Goal: Obtain resource: Download file/media

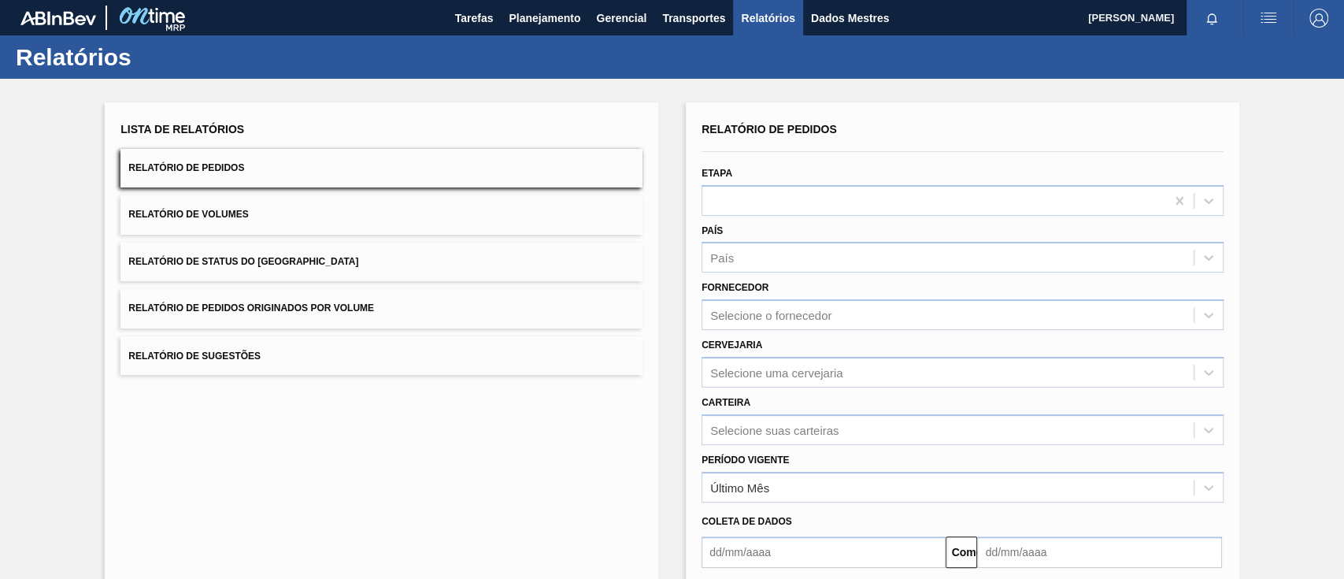
click at [362, 280] on div "Lista de Relatórios Relatório de Pedidos Relatório de Volumes Relatório de Stat…" at bounding box center [381, 246] width 522 height 257
click at [368, 310] on font "Relatório de Pedidos Originados por Volume" at bounding box center [251, 308] width 246 height 11
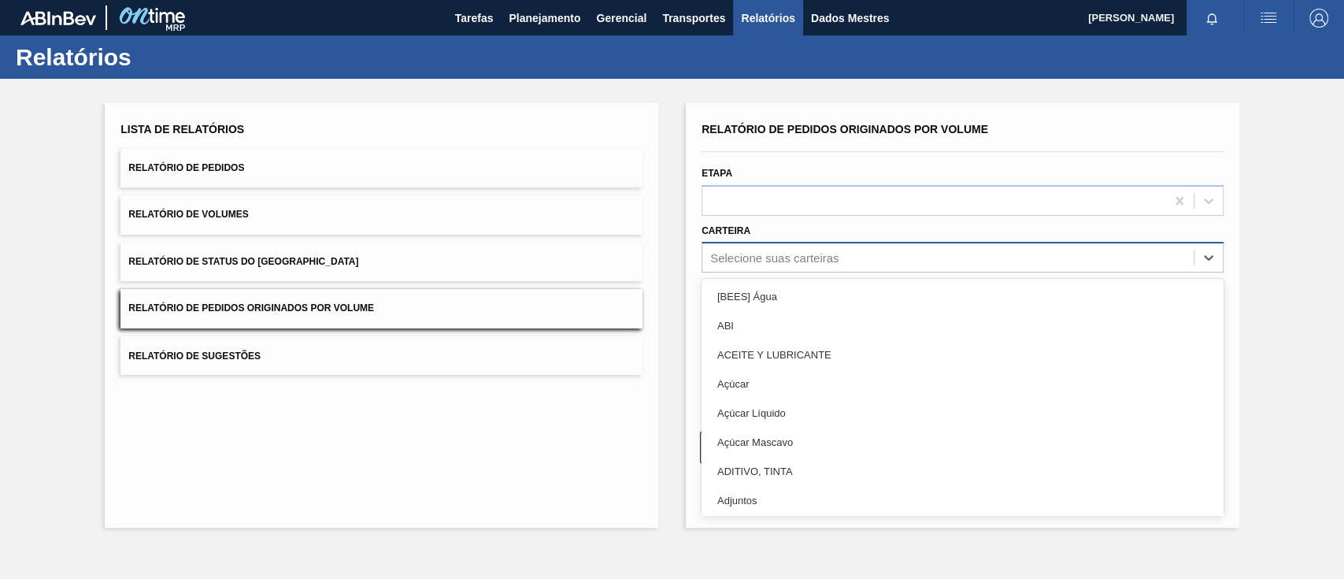
click at [886, 258] on div "Selecione suas carteiras" at bounding box center [947, 257] width 491 height 23
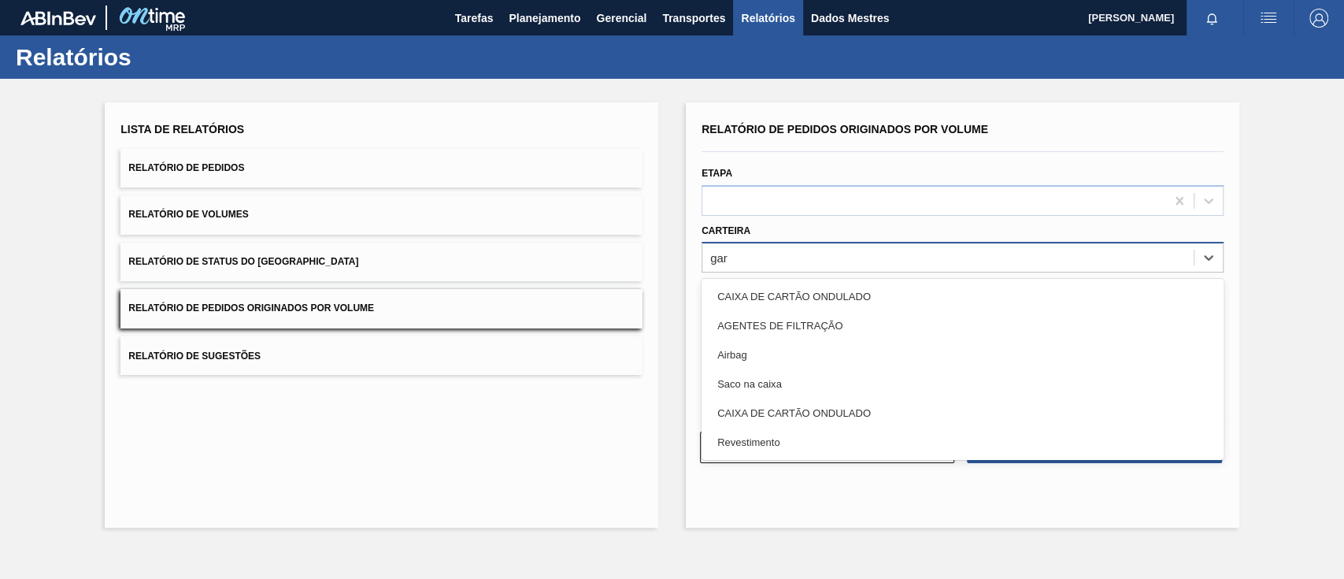
type input "ga"
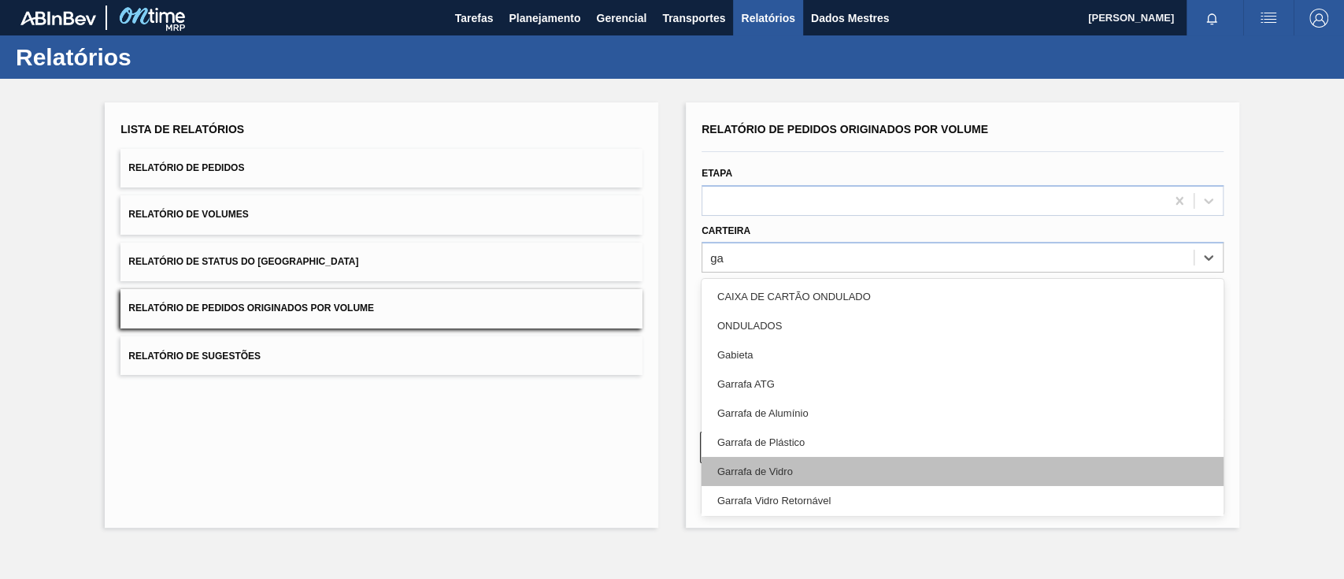
click at [821, 465] on div "Garrafa de Vidro" at bounding box center [962, 471] width 522 height 29
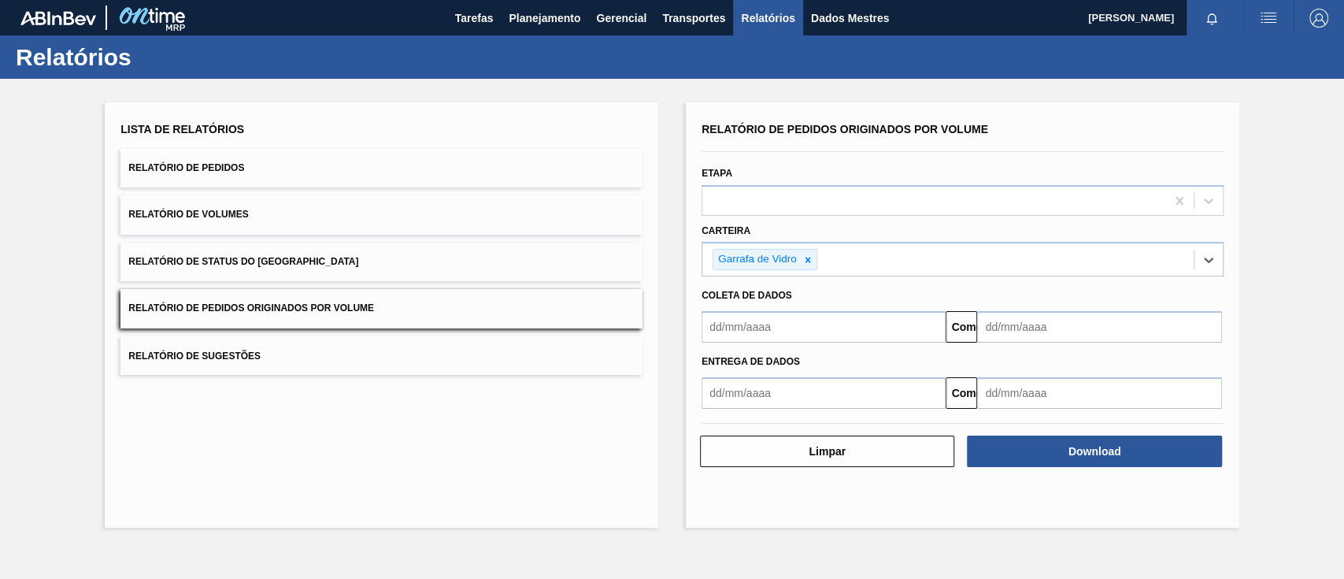
click at [785, 342] on div "Entrega de dados Comeu" at bounding box center [962, 375] width 534 height 66
click at [782, 334] on input "text" at bounding box center [823, 326] width 244 height 31
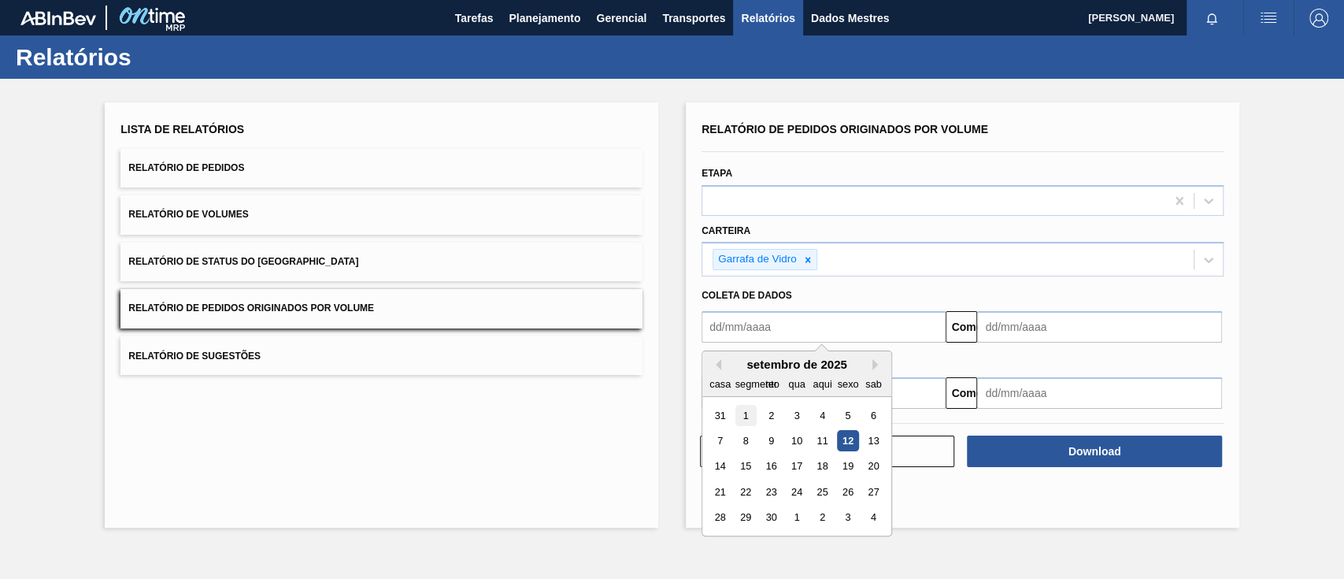
click at [749, 412] on div "1" at bounding box center [745, 415] width 21 height 21
type input "[DATE]"
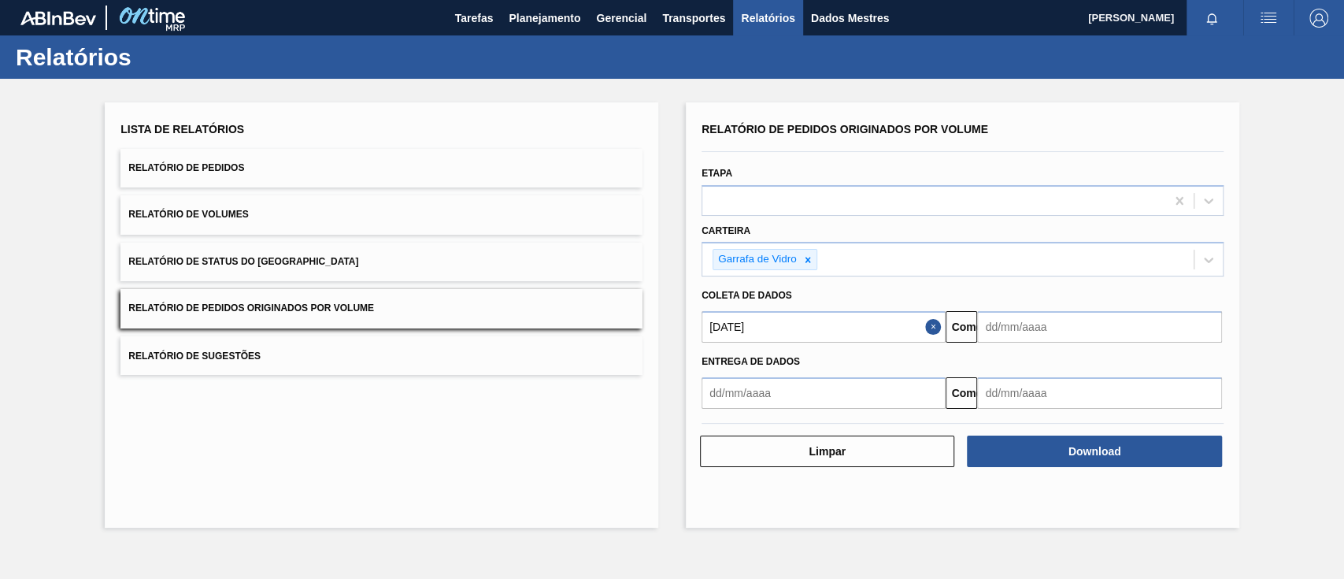
click at [1021, 327] on input "text" at bounding box center [1099, 326] width 244 height 31
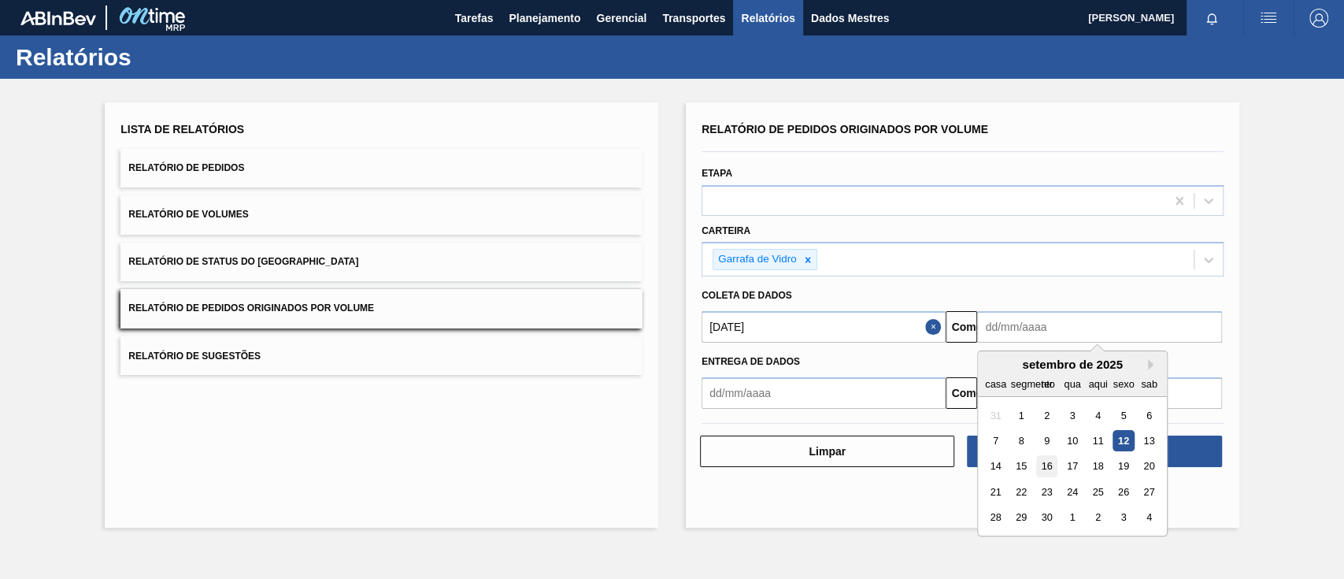
click at [1052, 472] on div "16" at bounding box center [1046, 466] width 21 height 21
type input "[DATE]"
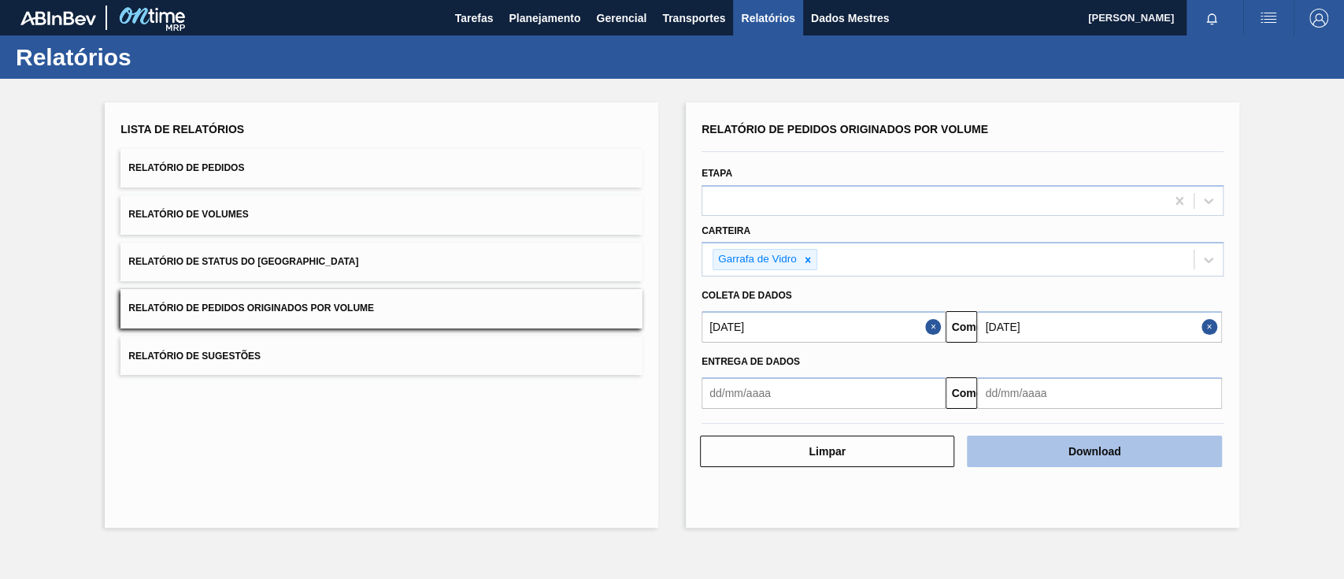
click at [1063, 452] on button "Download" at bounding box center [1094, 450] width 254 height 31
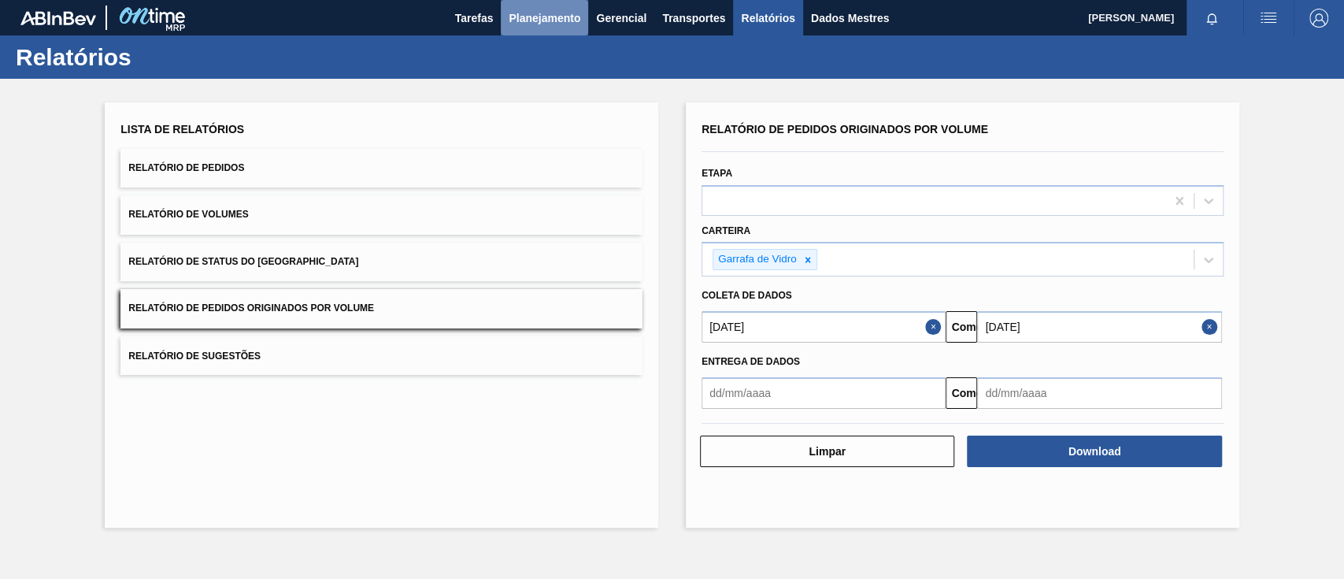
click at [529, 20] on font "Planejamento" at bounding box center [545, 18] width 72 height 13
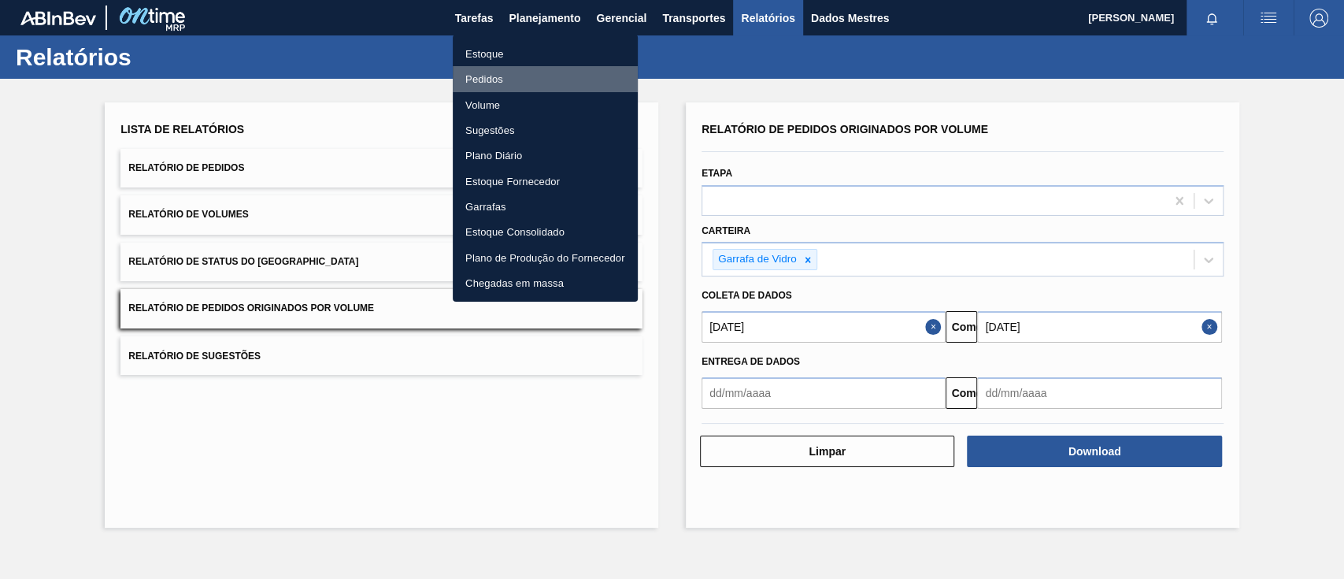
click at [478, 77] on font "Pedidos" at bounding box center [484, 79] width 38 height 12
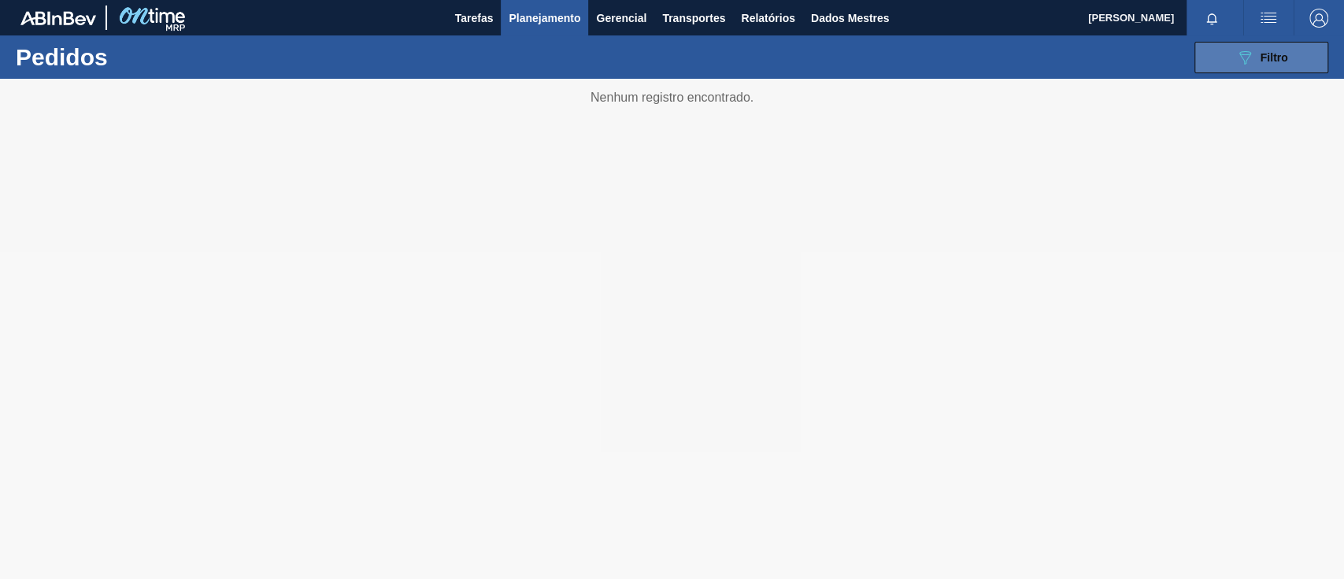
click at [1221, 61] on button "089F7B8B-B2A5-4AFE-B5C0-19BA573D28AC Filtro" at bounding box center [1261, 57] width 134 height 31
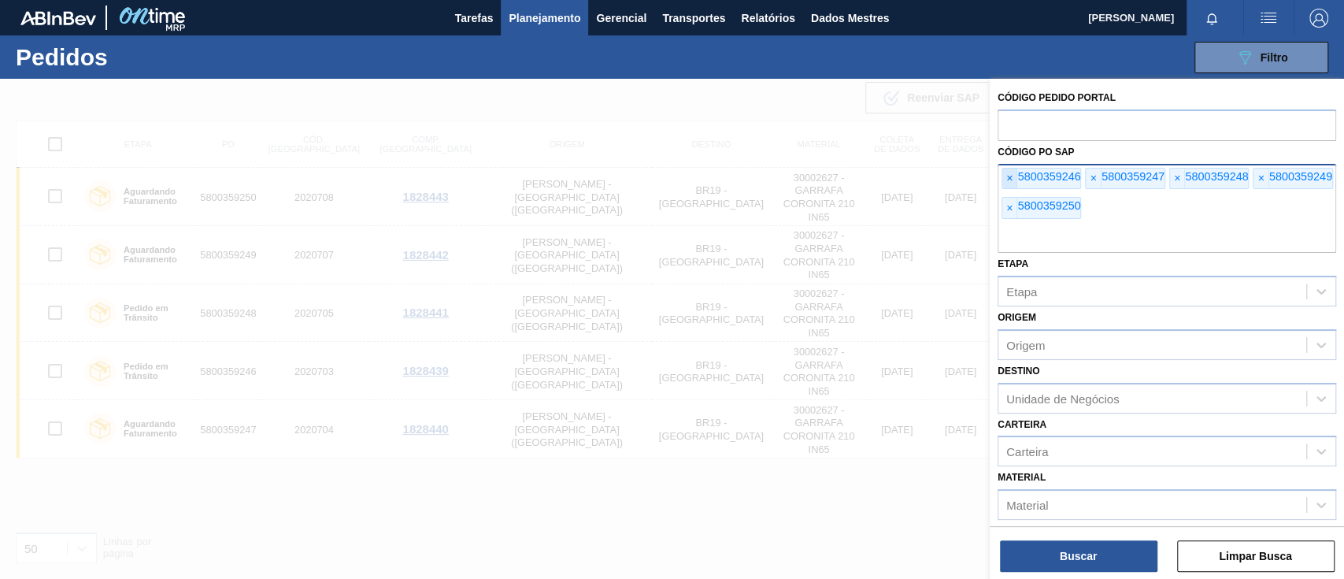
click at [1008, 175] on font "×" at bounding box center [1009, 178] width 6 height 13
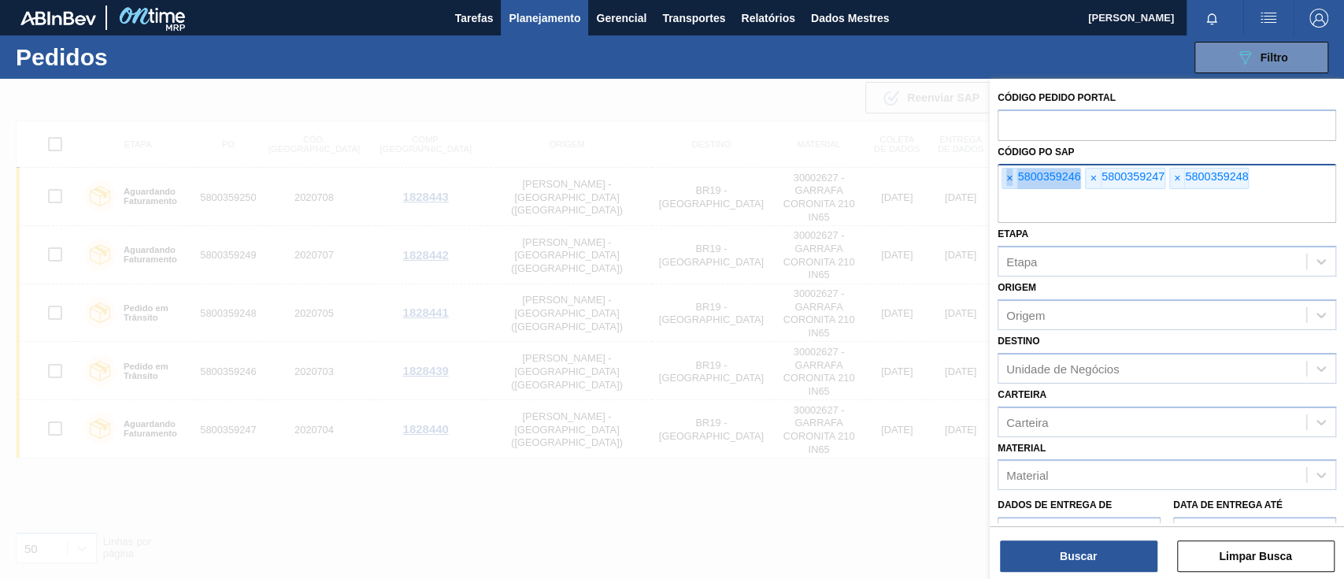
click at [1008, 175] on font "×" at bounding box center [1009, 178] width 6 height 13
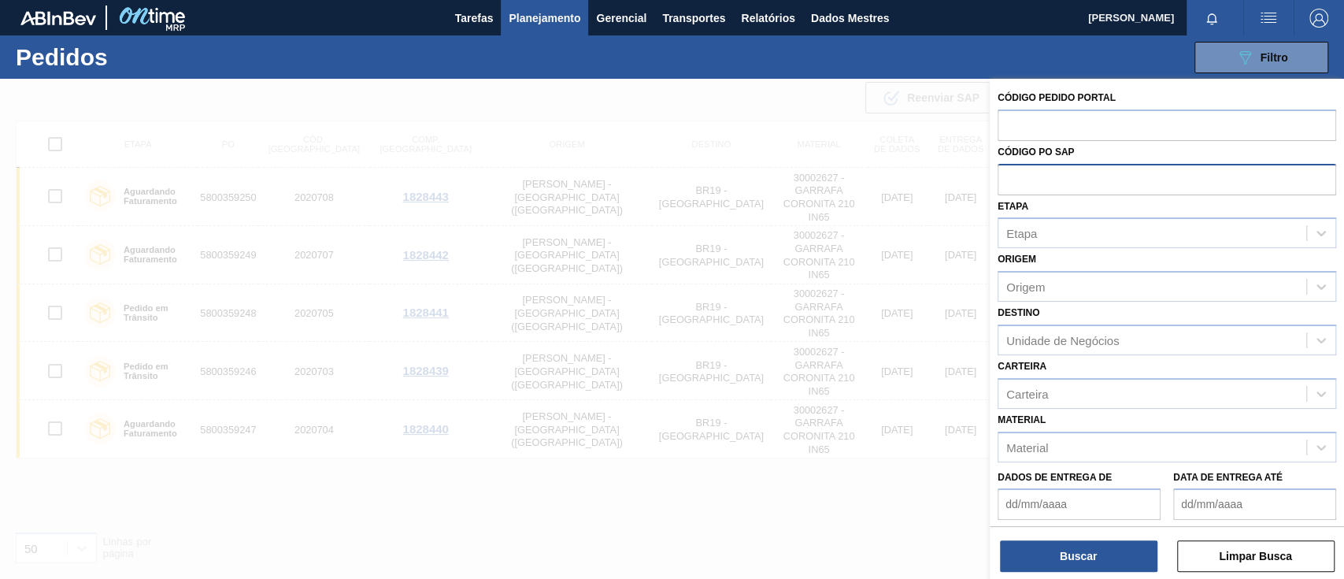
paste input "text"
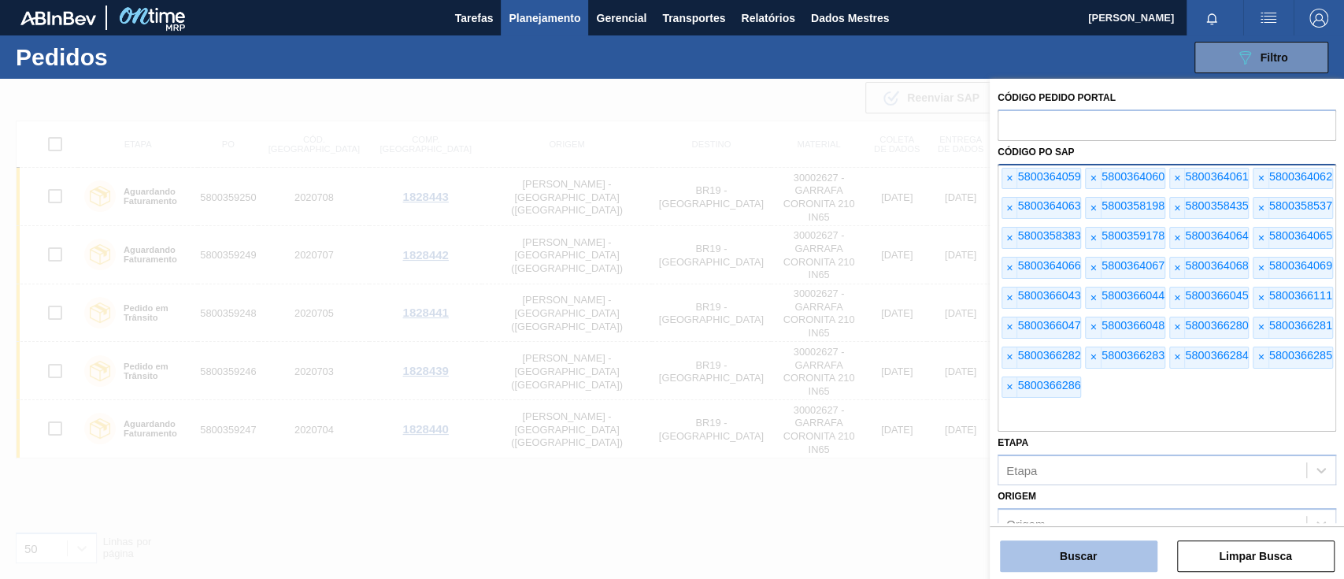
click at [1071, 549] on font "Buscar" at bounding box center [1078, 555] width 37 height 13
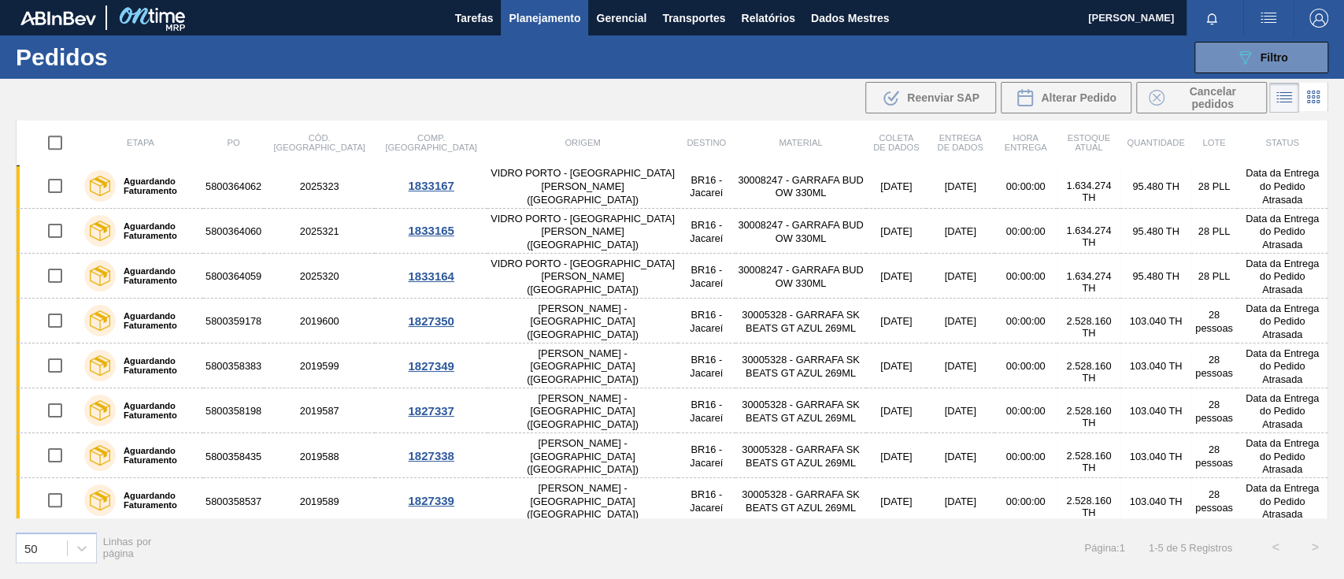
scroll to position [948, 0]
click at [1228, 61] on button "089F7B8B-B2A5-4AFE-B5C0-19BA573D28AC Filtro" at bounding box center [1261, 57] width 134 height 31
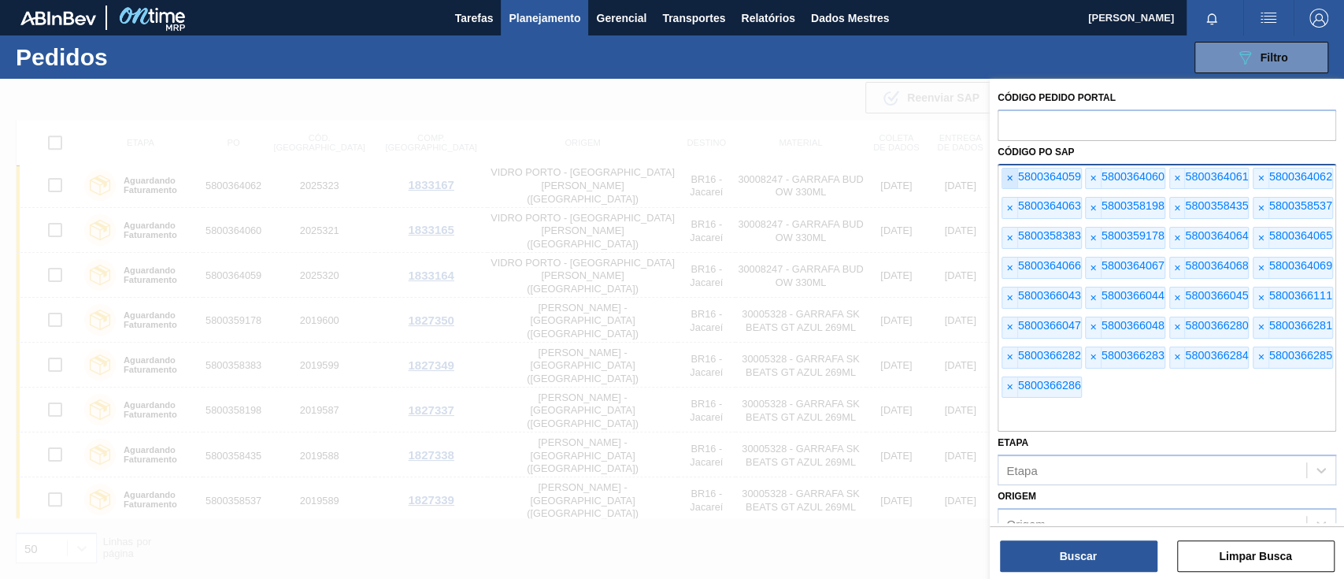
click at [1008, 176] on font "×" at bounding box center [1009, 178] width 6 height 13
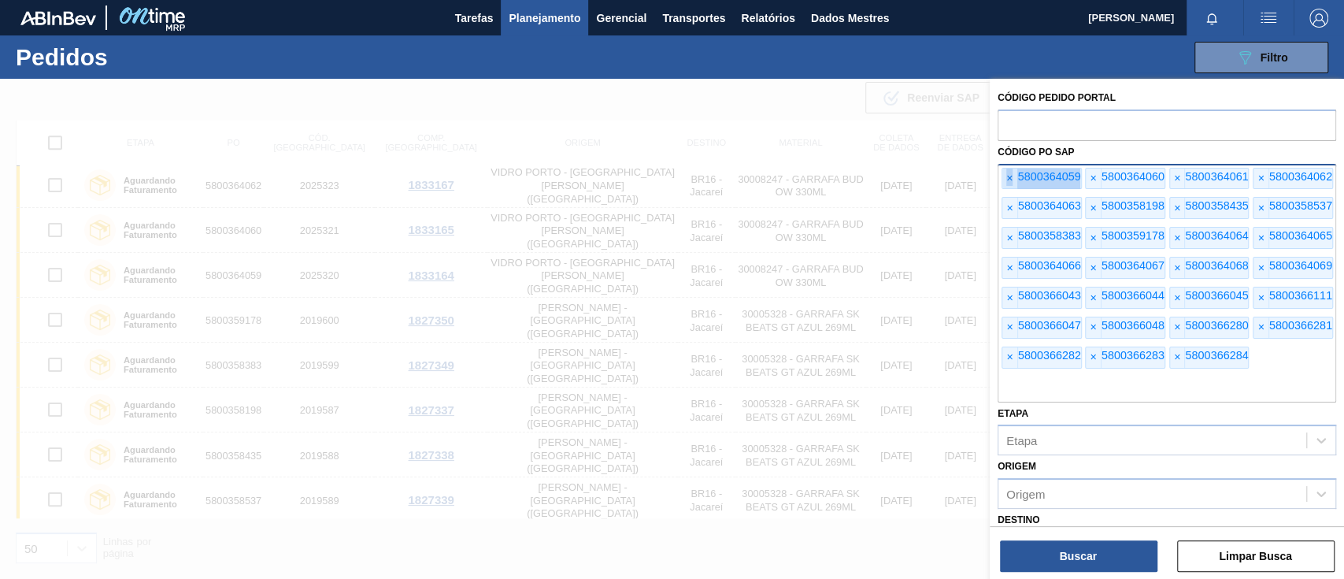
click at [1008, 176] on font "×" at bounding box center [1009, 178] width 6 height 13
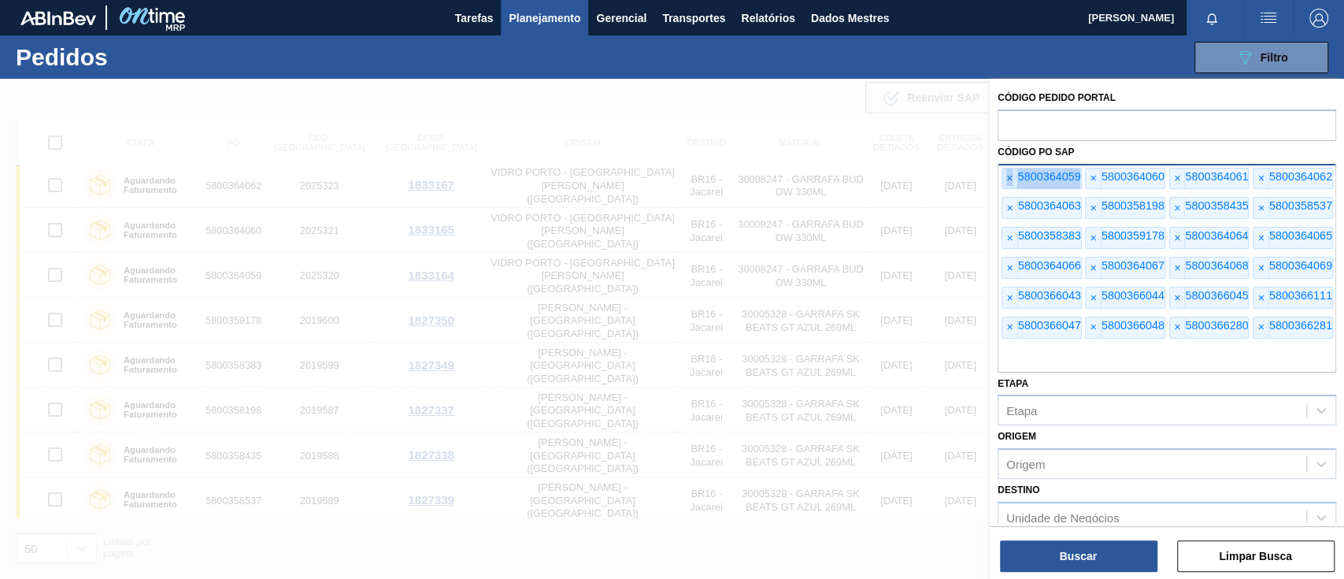
click at [1008, 176] on font "×" at bounding box center [1009, 178] width 6 height 13
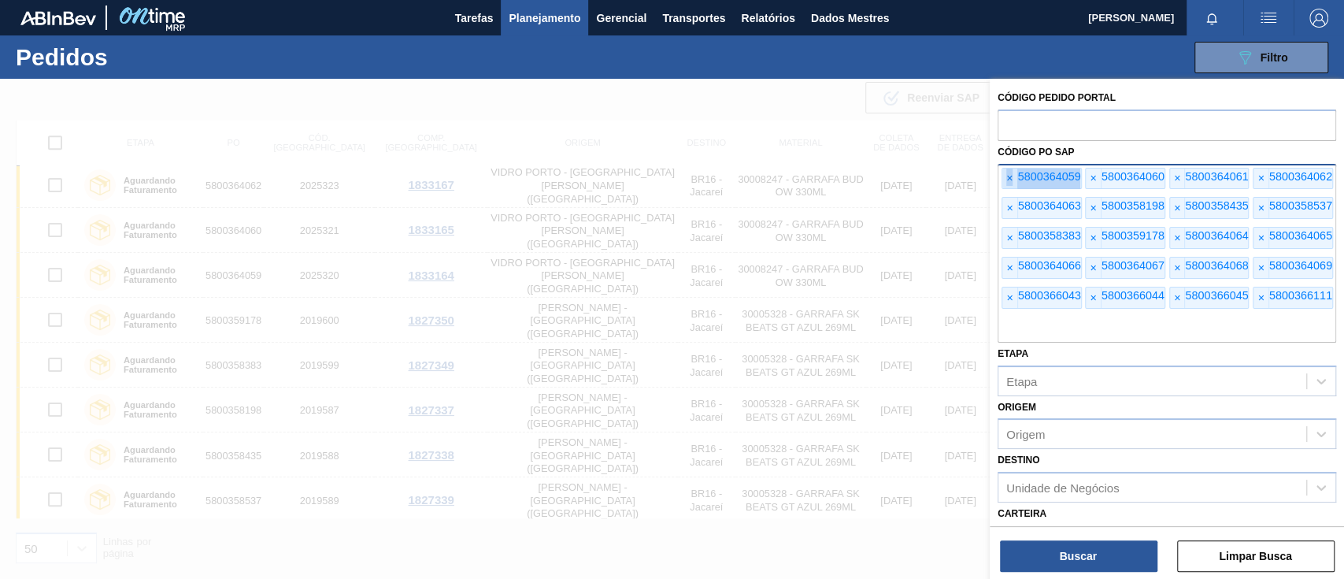
click at [1008, 176] on font "×" at bounding box center [1009, 178] width 6 height 13
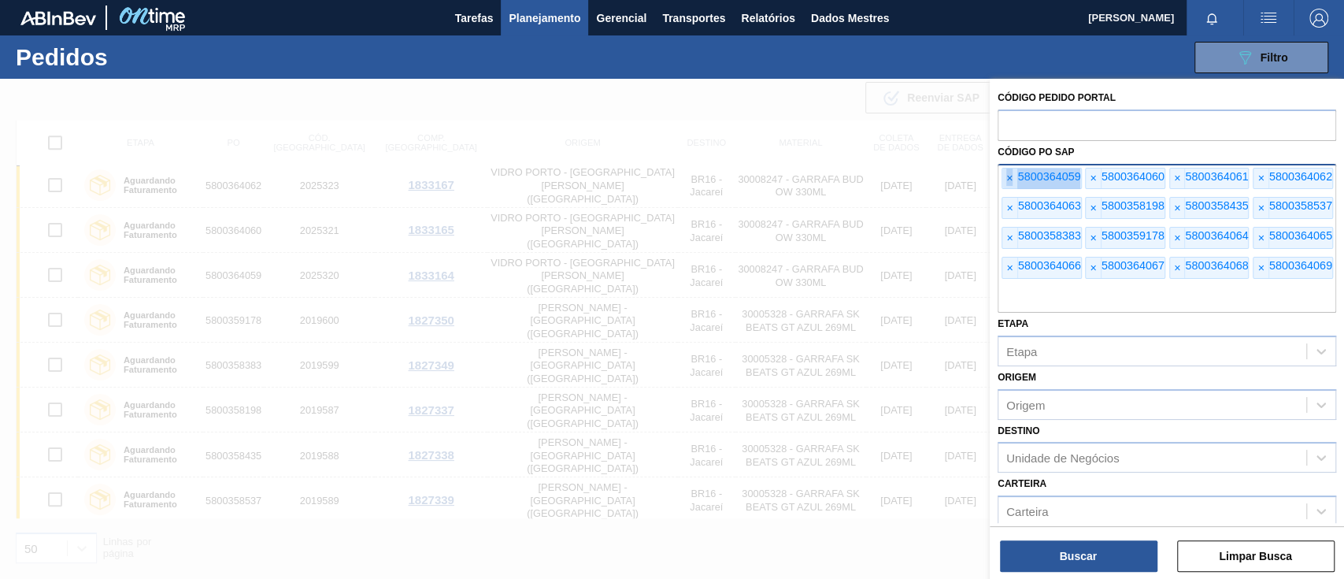
click at [1008, 176] on font "×" at bounding box center [1009, 178] width 6 height 13
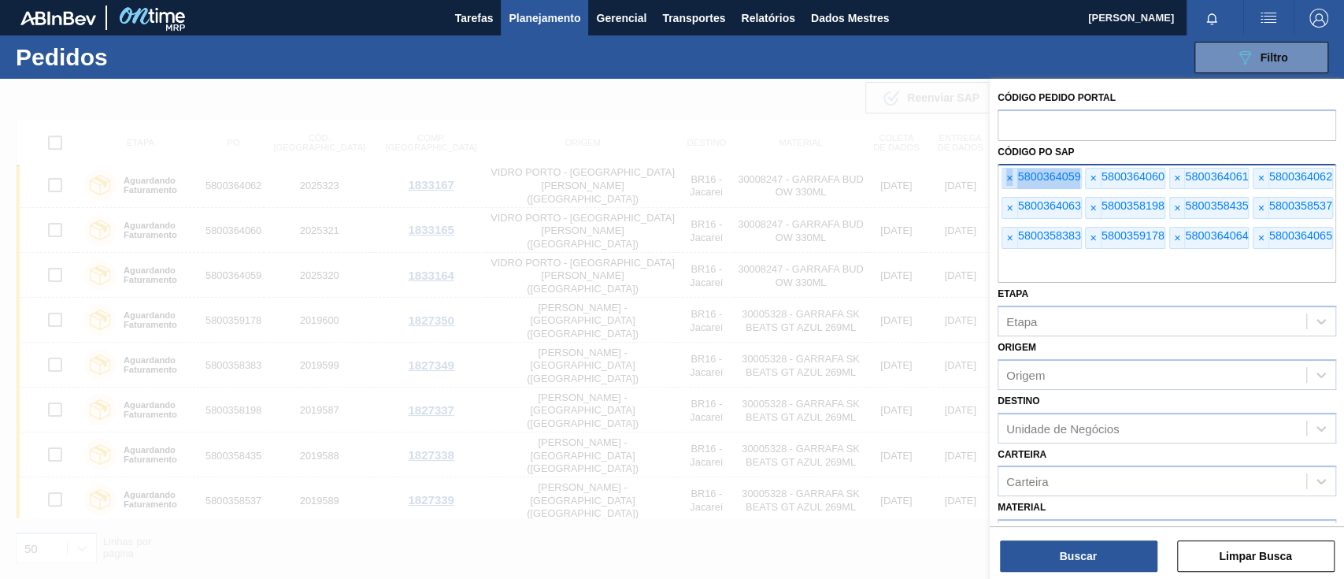
click at [1008, 176] on font "×" at bounding box center [1009, 178] width 6 height 13
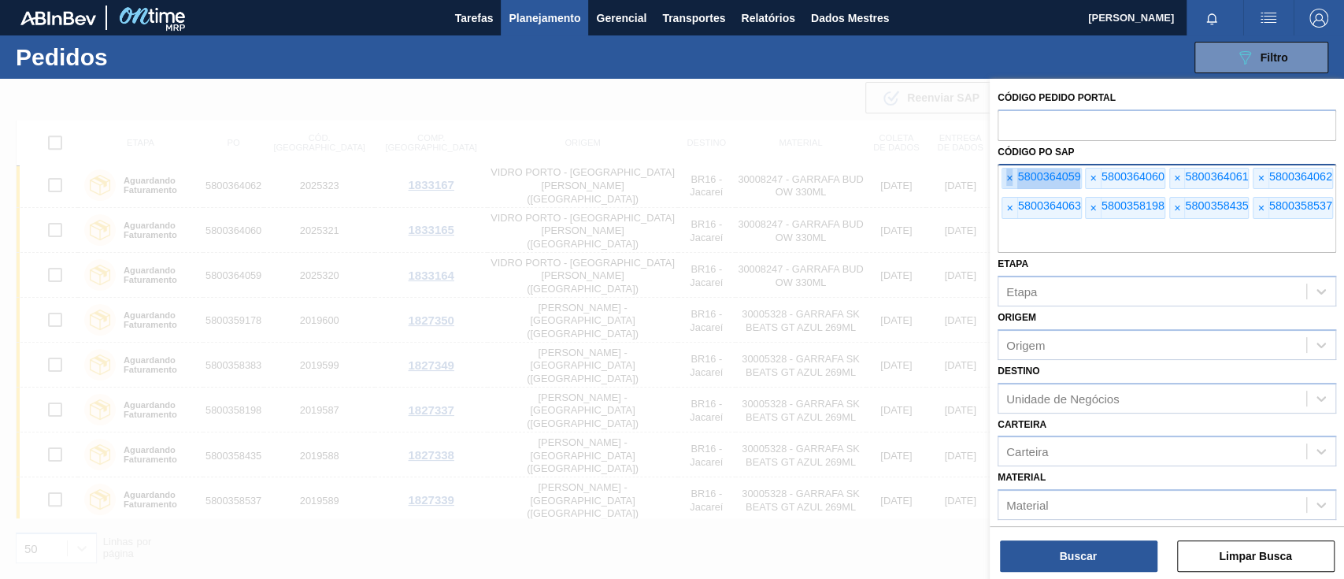
click at [1008, 176] on font "×" at bounding box center [1009, 178] width 6 height 13
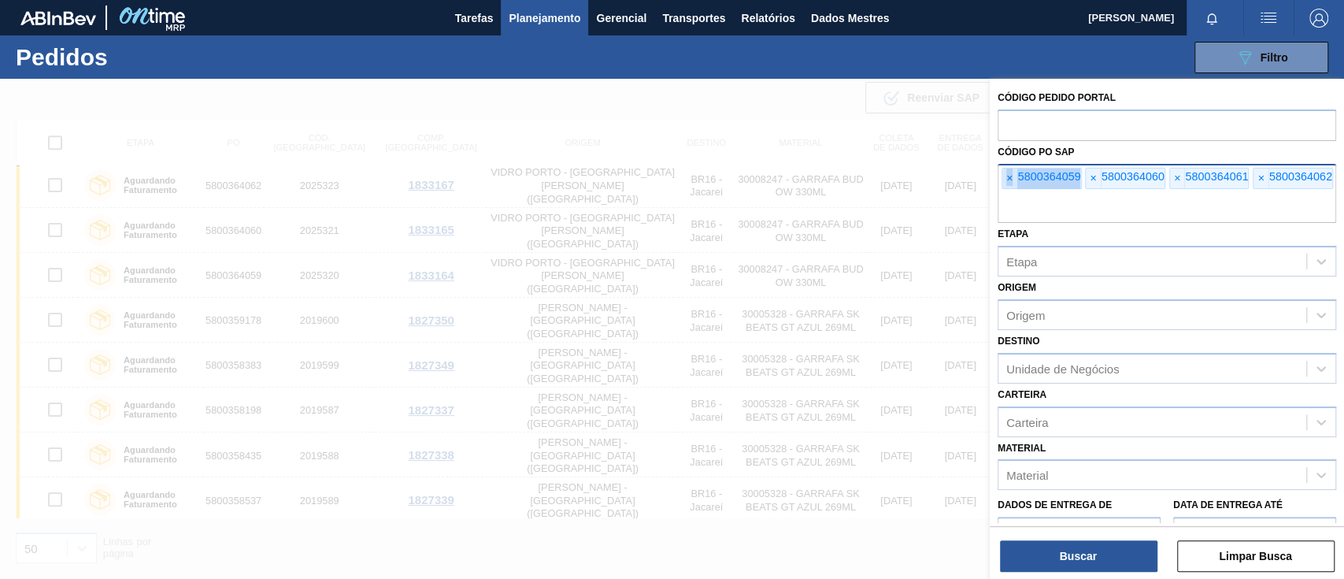
click at [1008, 176] on font "×" at bounding box center [1009, 178] width 6 height 13
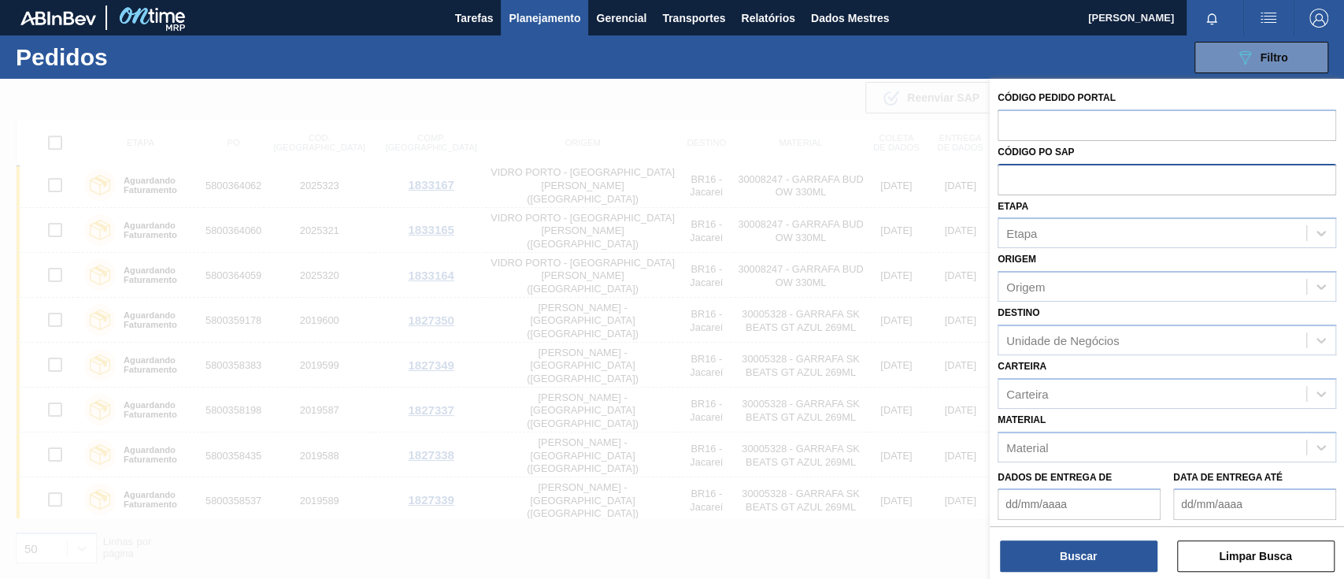
paste input "text"
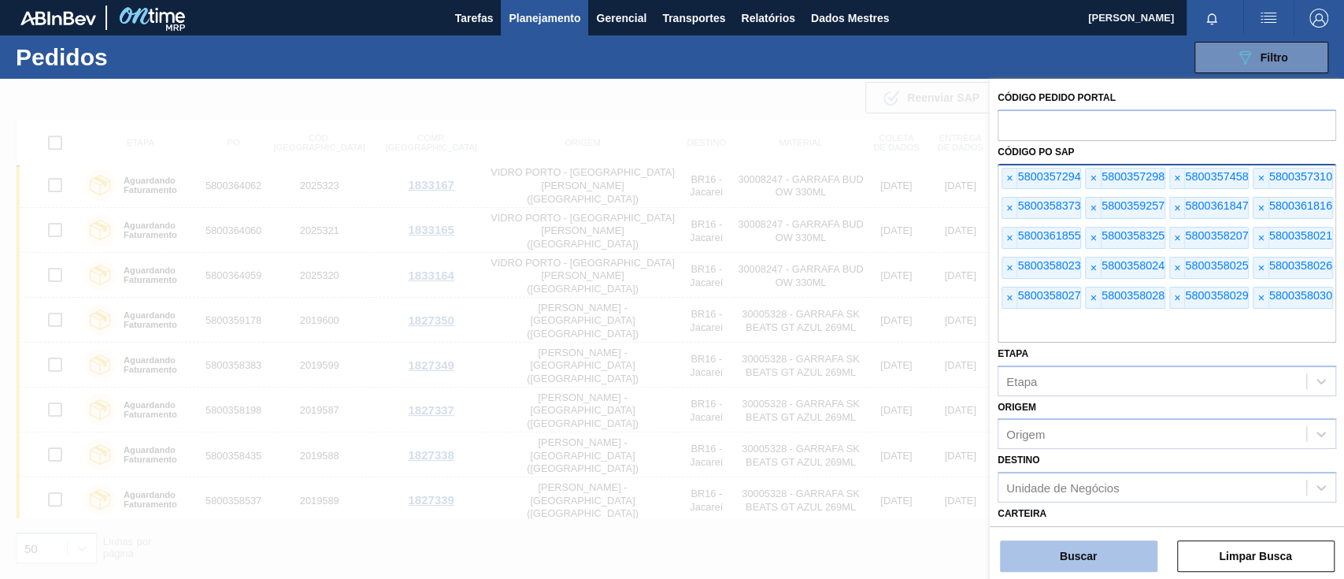
click at [1103, 545] on button "Buscar" at bounding box center [1078, 555] width 157 height 31
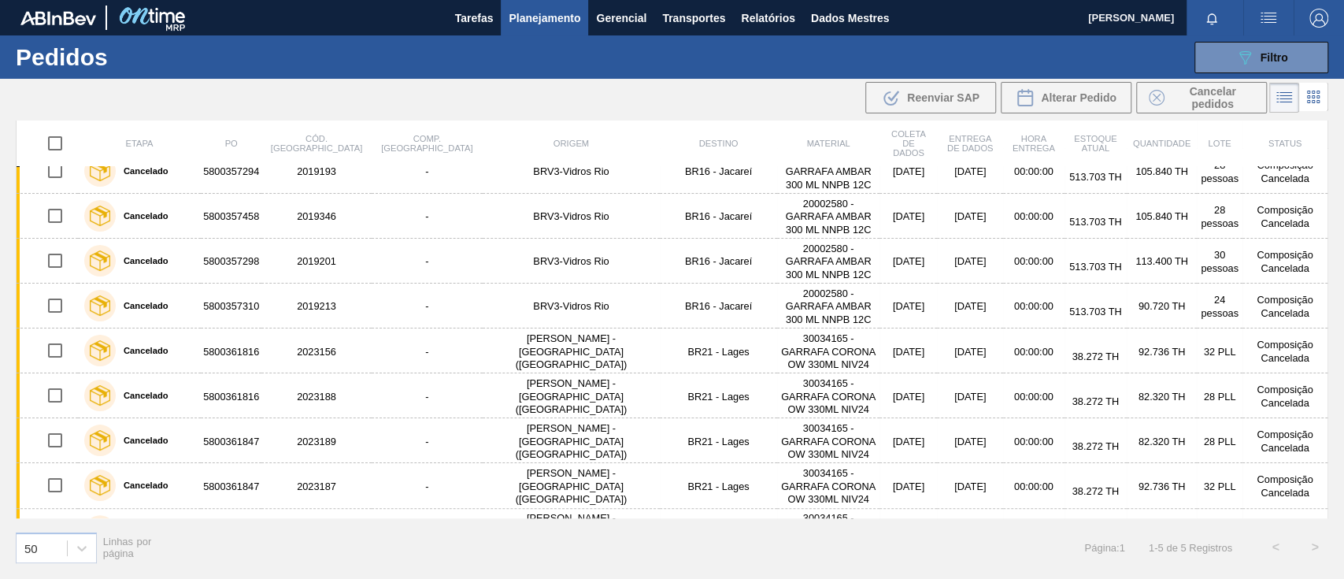
scroll to position [0, 0]
